Goal: Check status

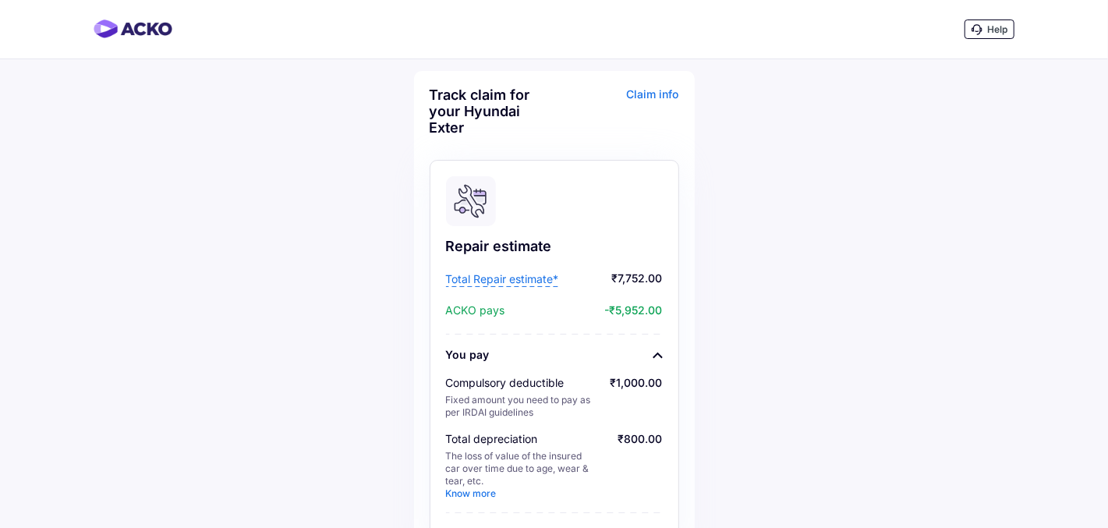
scroll to position [762, 0]
click at [520, 280] on span "Total Repair estimate*" at bounding box center [502, 279] width 113 height 16
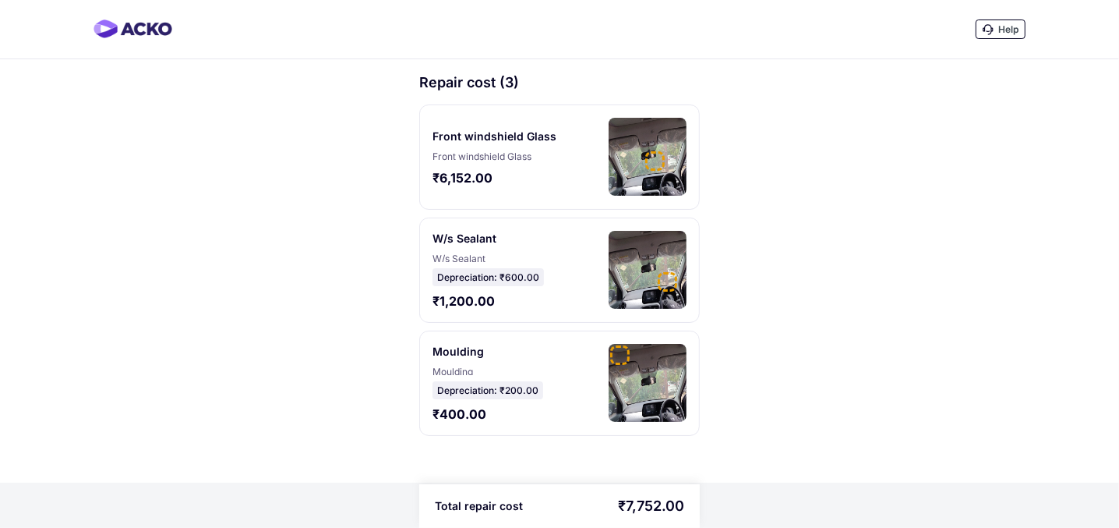
click at [645, 156] on div at bounding box center [654, 160] width 19 height 19
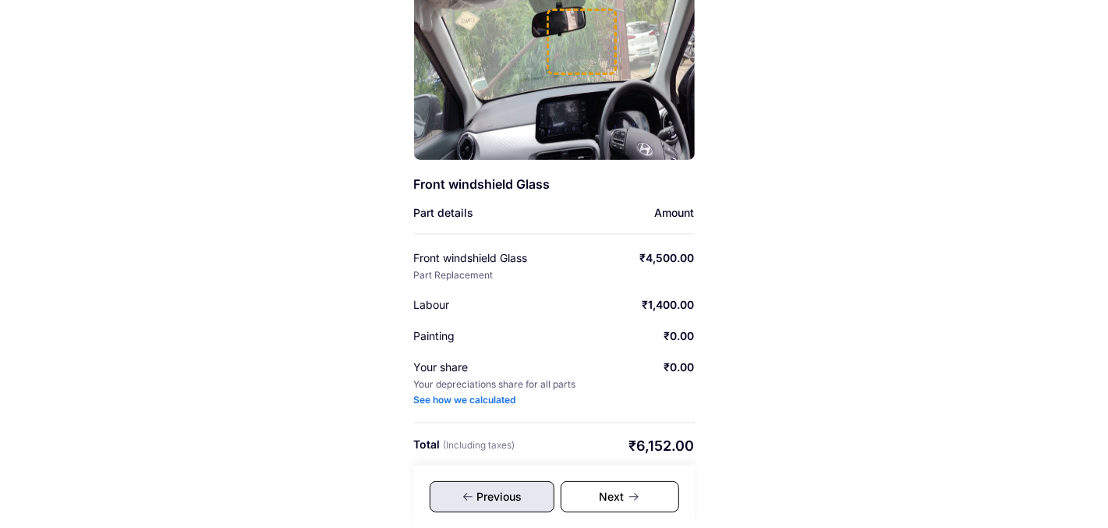
scroll to position [217, 0]
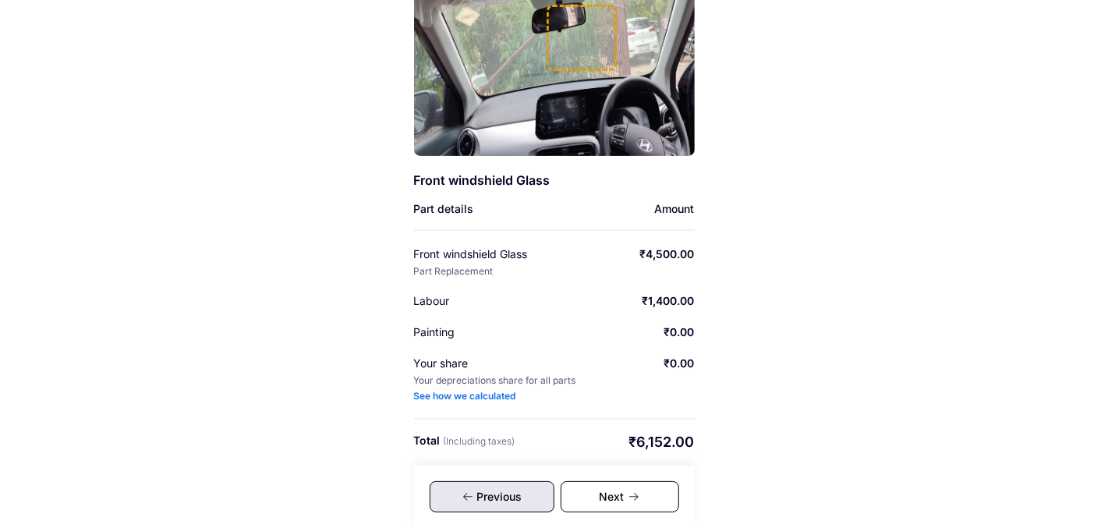
click at [511, 502] on div "Previous" at bounding box center [492, 496] width 125 height 31
click at [507, 496] on div "Previous" at bounding box center [492, 496] width 125 height 31
click at [604, 493] on div "Next" at bounding box center [619, 496] width 118 height 31
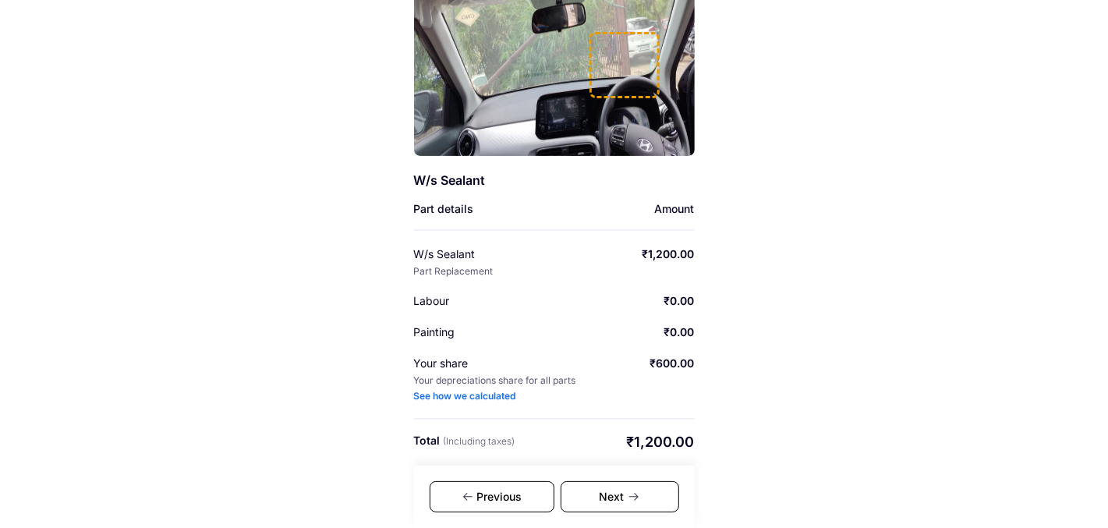
click at [613, 493] on div "Next" at bounding box center [619, 496] width 118 height 31
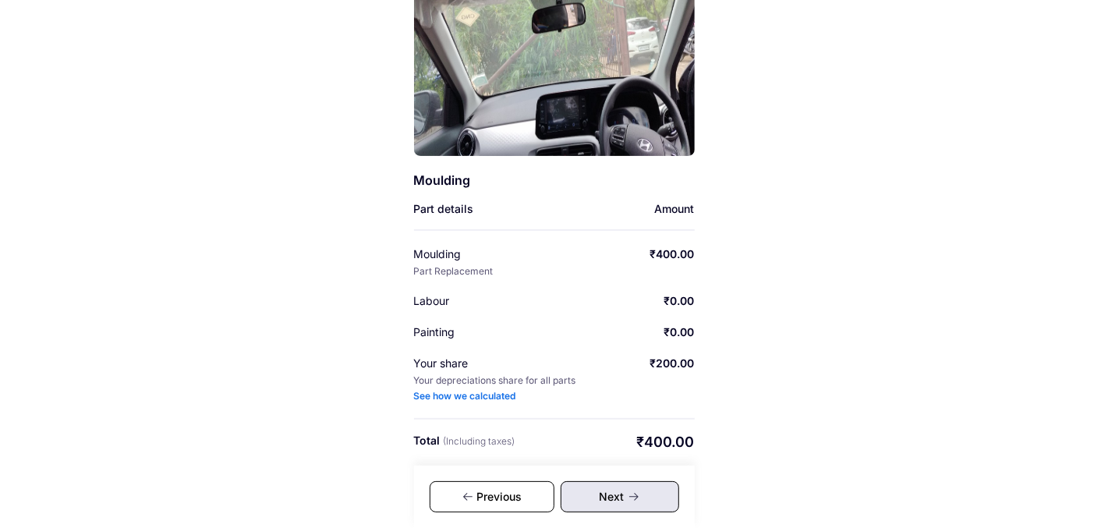
click at [613, 493] on div "Next" at bounding box center [619, 496] width 118 height 31
click at [630, 493] on icon at bounding box center [634, 496] width 12 height 12
click at [625, 493] on div "Next" at bounding box center [619, 496] width 118 height 31
click at [507, 493] on div "Previous" at bounding box center [492, 496] width 125 height 31
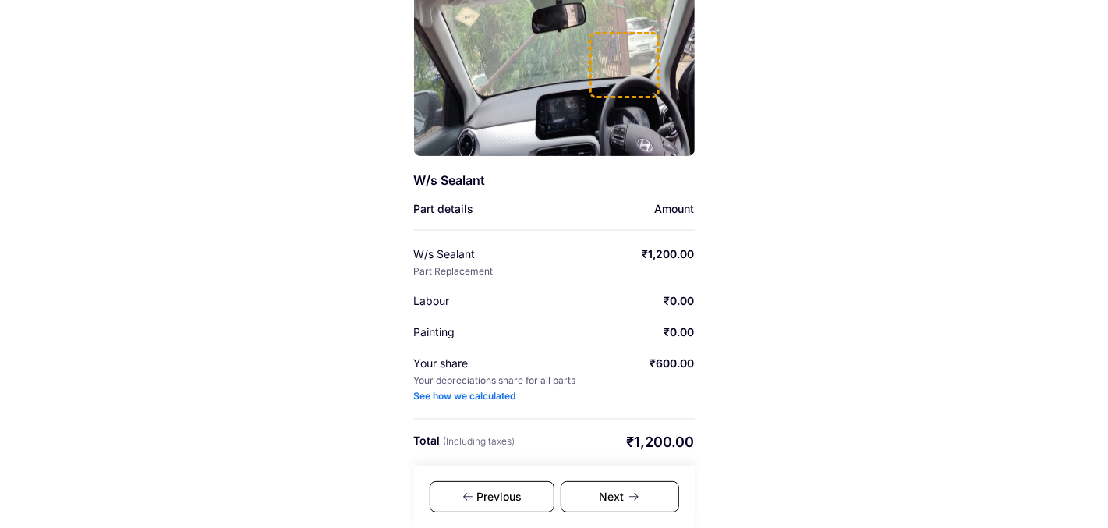
click at [506, 493] on div "Previous" at bounding box center [492, 496] width 125 height 31
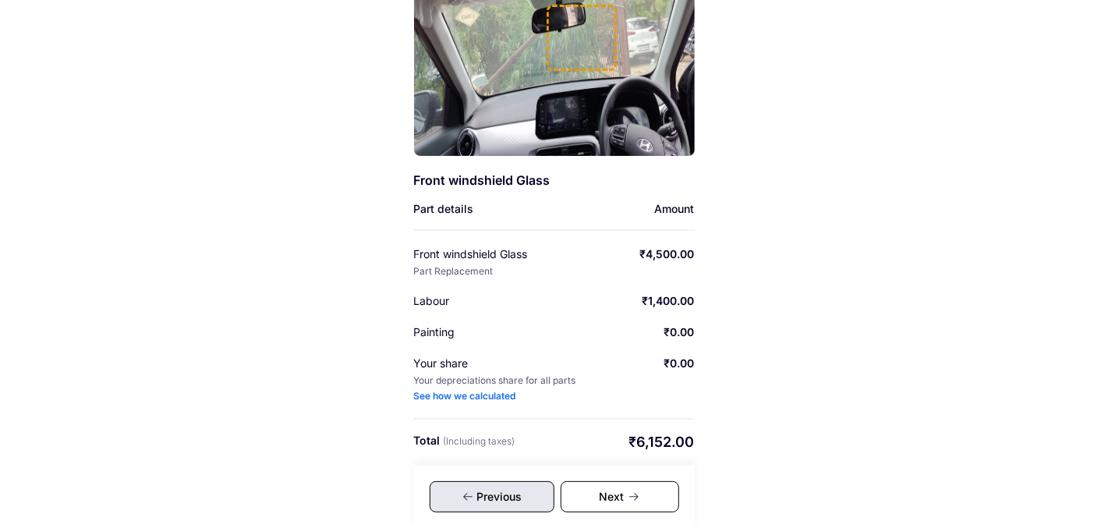
click at [504, 493] on div "Previous" at bounding box center [492, 496] width 125 height 31
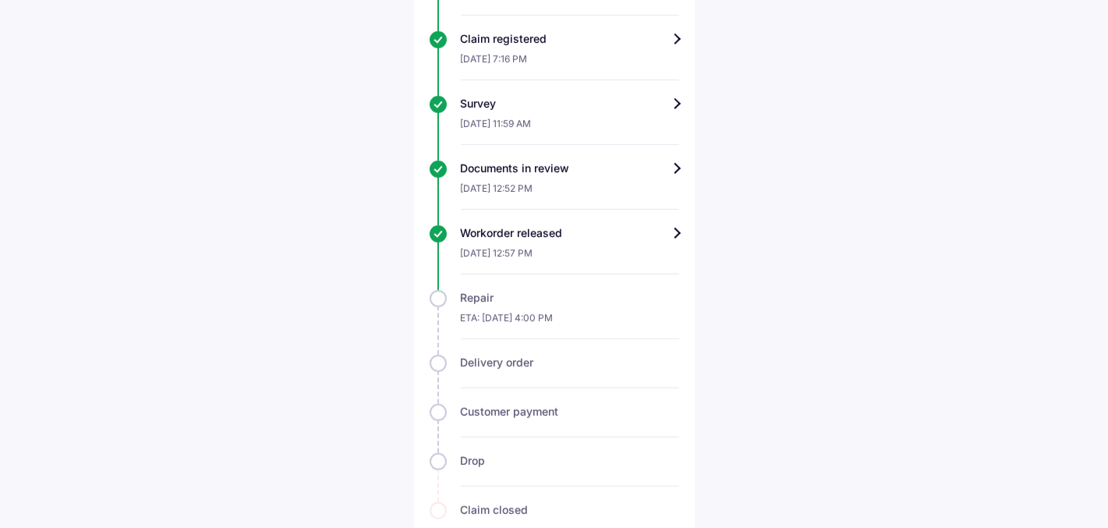
scroll to position [723, 0]
